Goal: Information Seeking & Learning: Learn about a topic

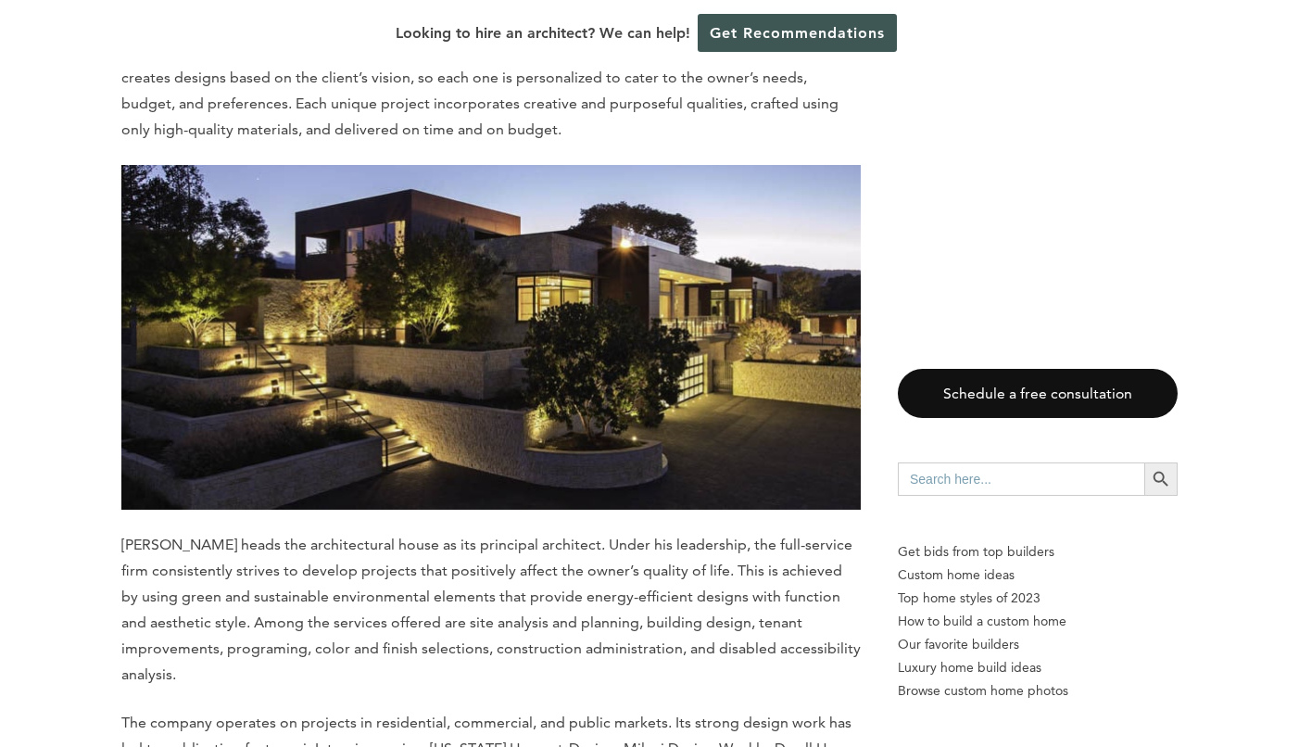
scroll to position [7230, 0]
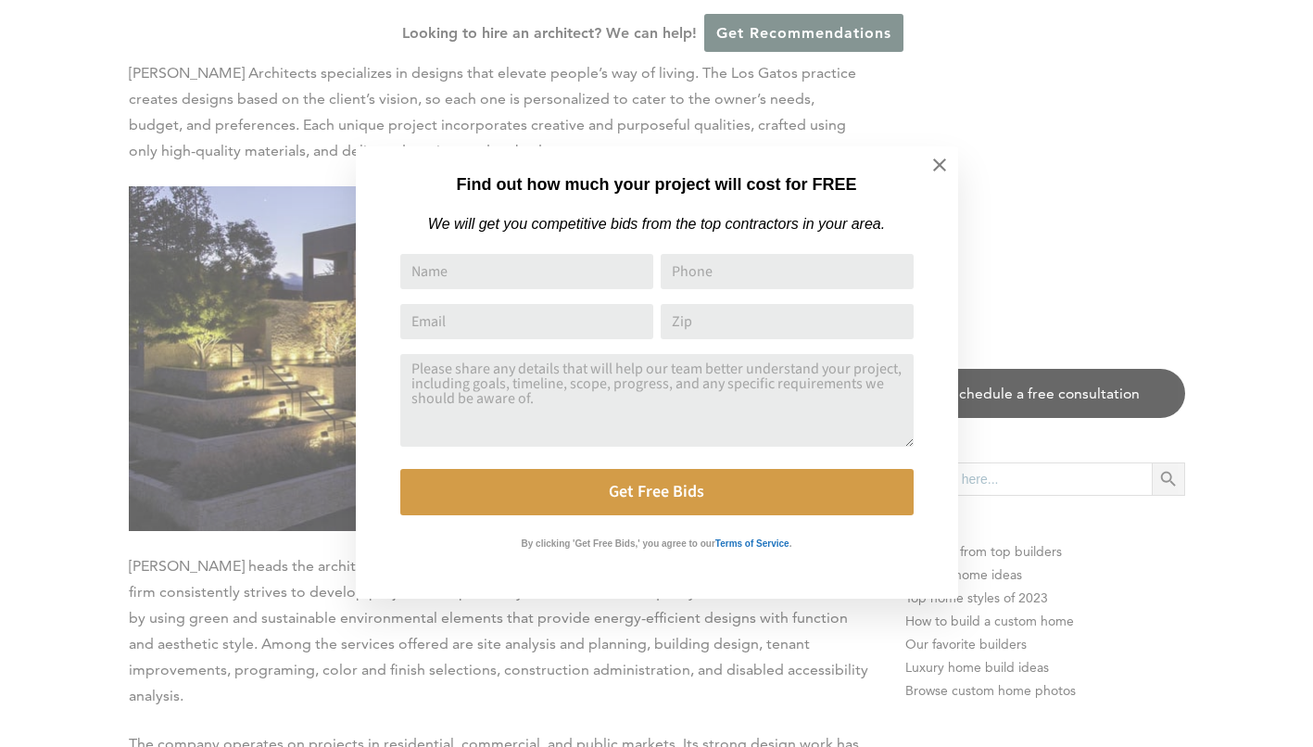
click at [937, 165] on icon at bounding box center [939, 165] width 20 height 20
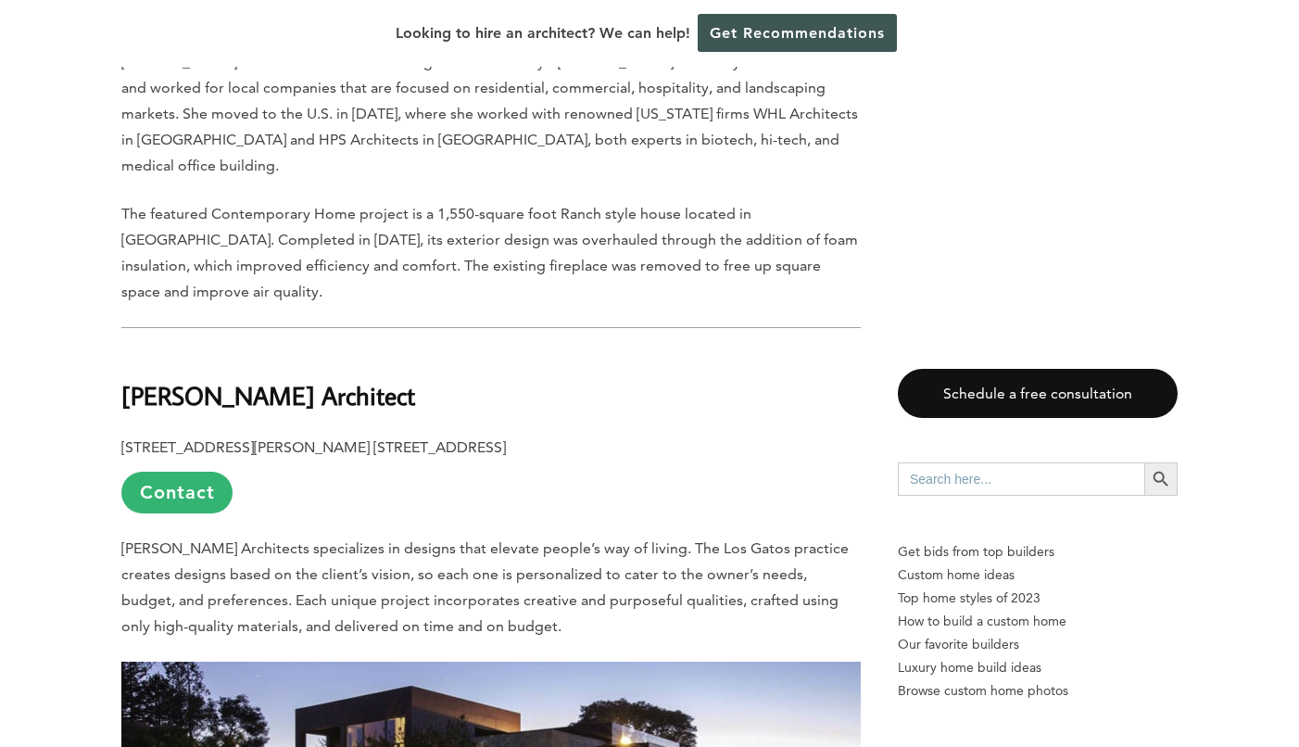
scroll to position [6750, 0]
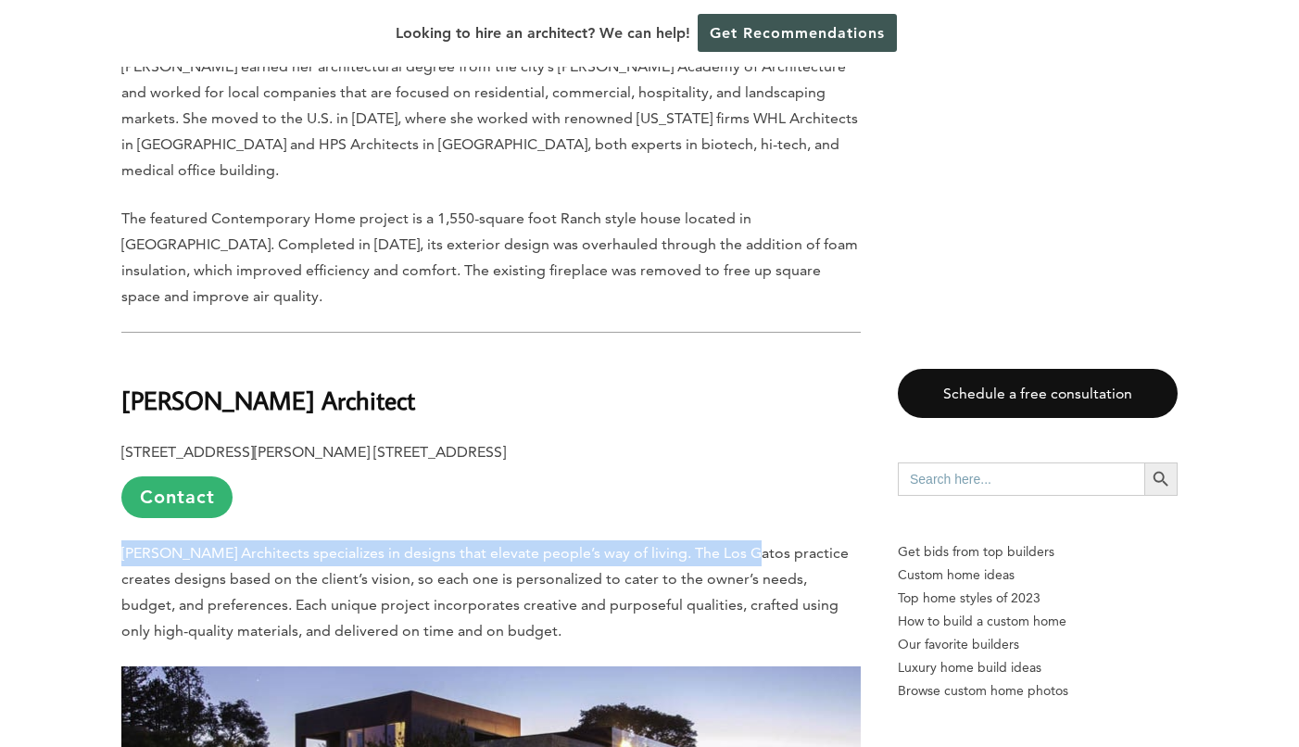
drag, startPoint x: 731, startPoint y: 272, endPoint x: 119, endPoint y: 272, distance: 611.4
copy span "Louie Leu Architects specializes in designs that elevate people’s way of living…"
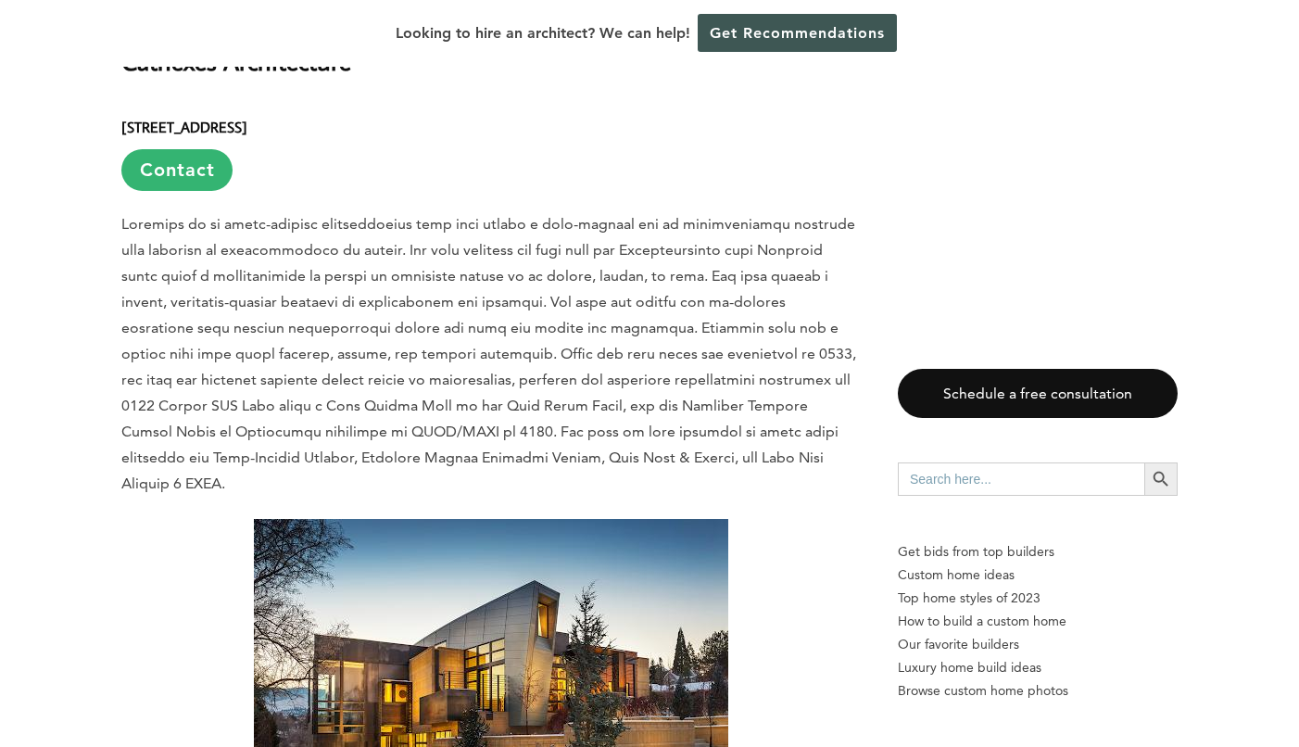
scroll to position [3109, 0]
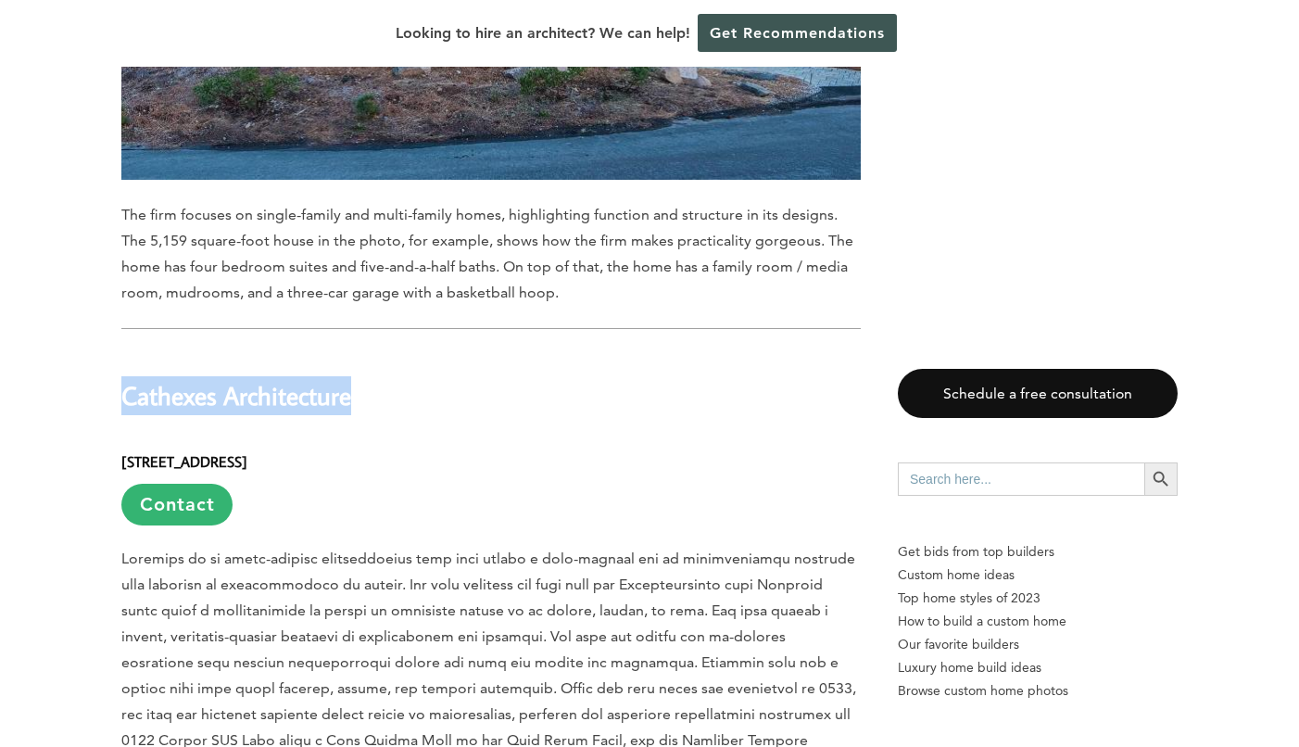
drag, startPoint x: 124, startPoint y: 295, endPoint x: 379, endPoint y: 319, distance: 255.9
copy div "Cathexes Architecture"
